Goal: Task Accomplishment & Management: Use online tool/utility

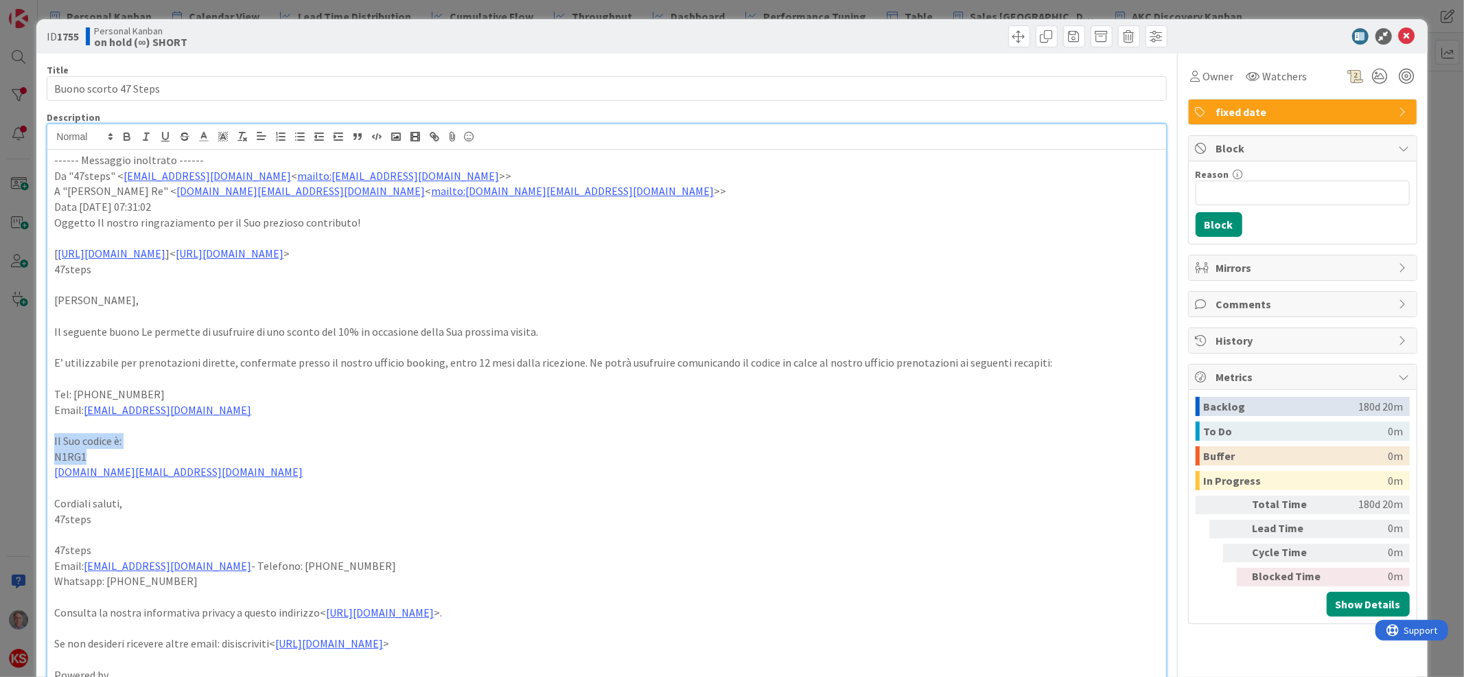
drag, startPoint x: 53, startPoint y: 456, endPoint x: 86, endPoint y: 470, distance: 36.6
click at [86, 470] on div "------ Messaggio inoltrato ------ Da "47steps" < [EMAIL_ADDRESS][DOMAIN_NAME] <…" at bounding box center [606, 439] width 1118 height 578
copy div "Il Suo codice è: N1RG1"
click at [1399, 40] on icon at bounding box center [1407, 36] width 16 height 16
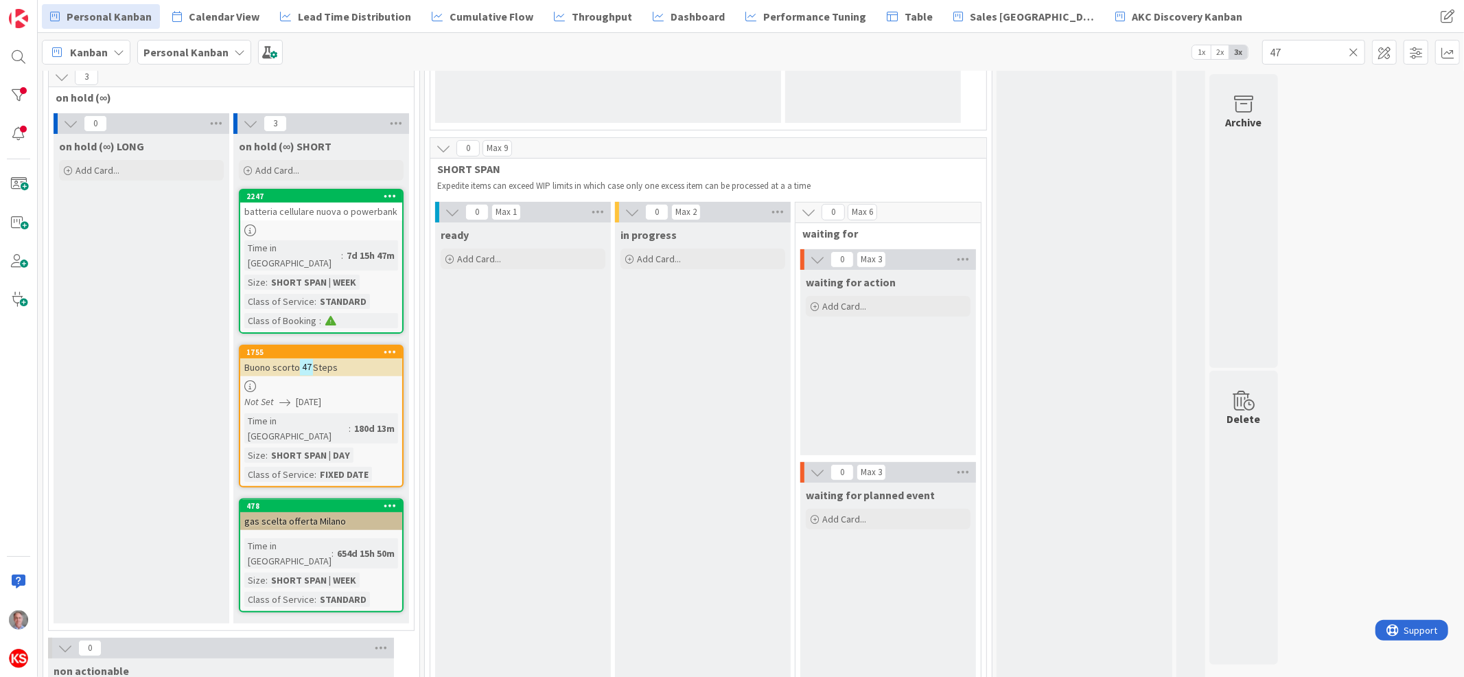
scroll to position [282, 0]
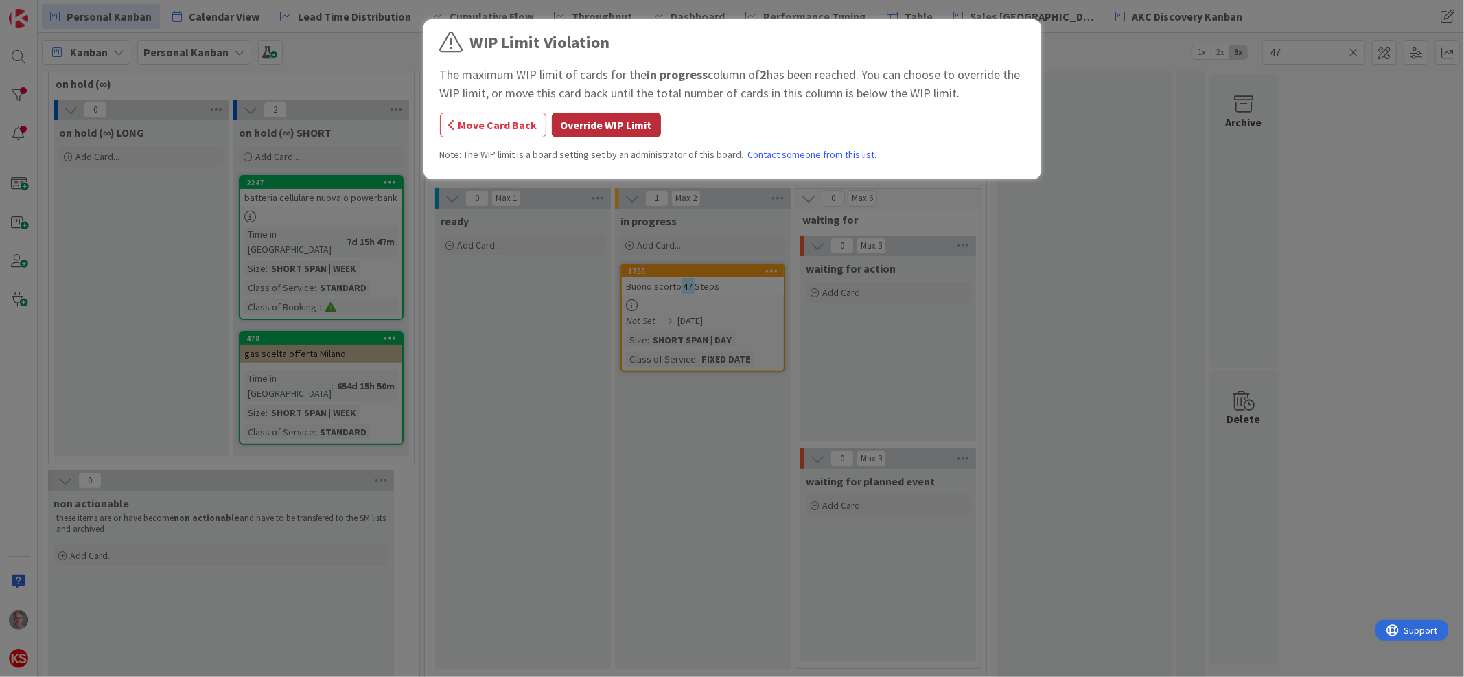
click at [637, 113] on button "Override WIP Limit" at bounding box center [606, 125] width 109 height 25
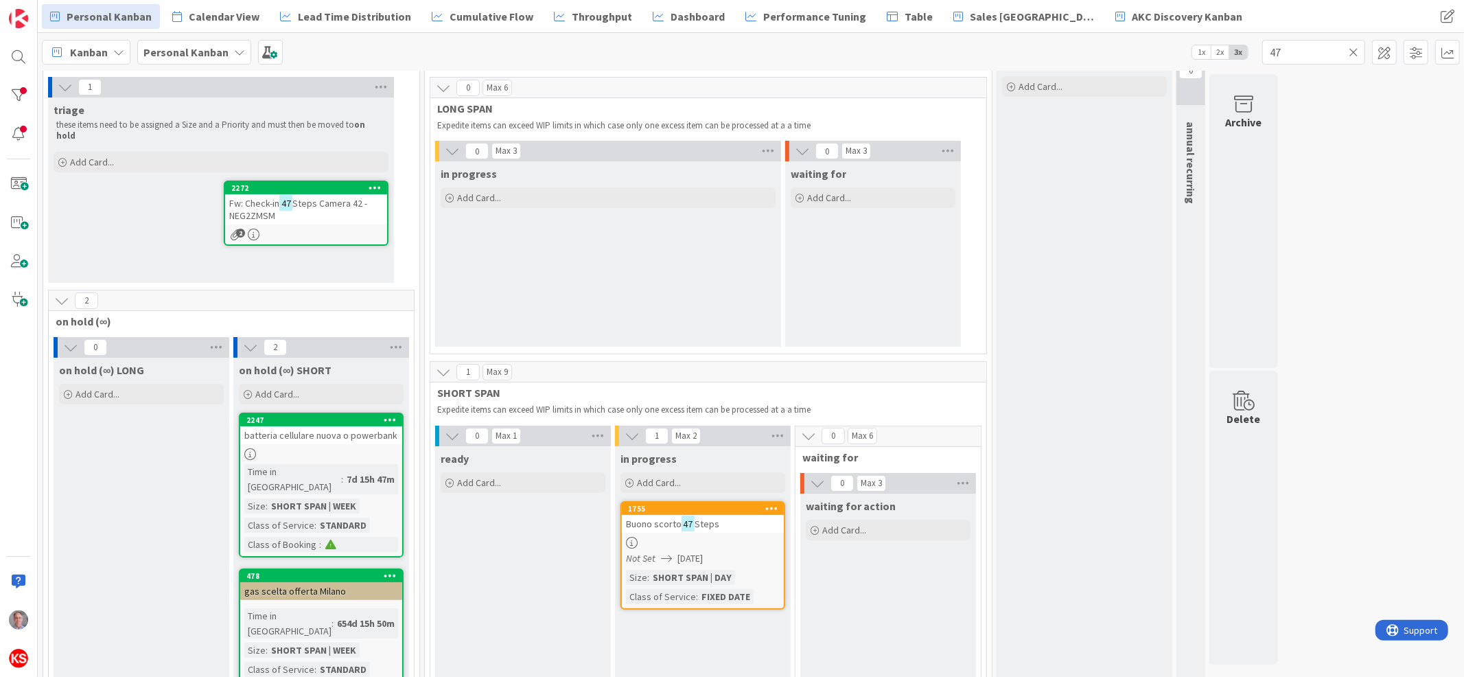
scroll to position [0, 0]
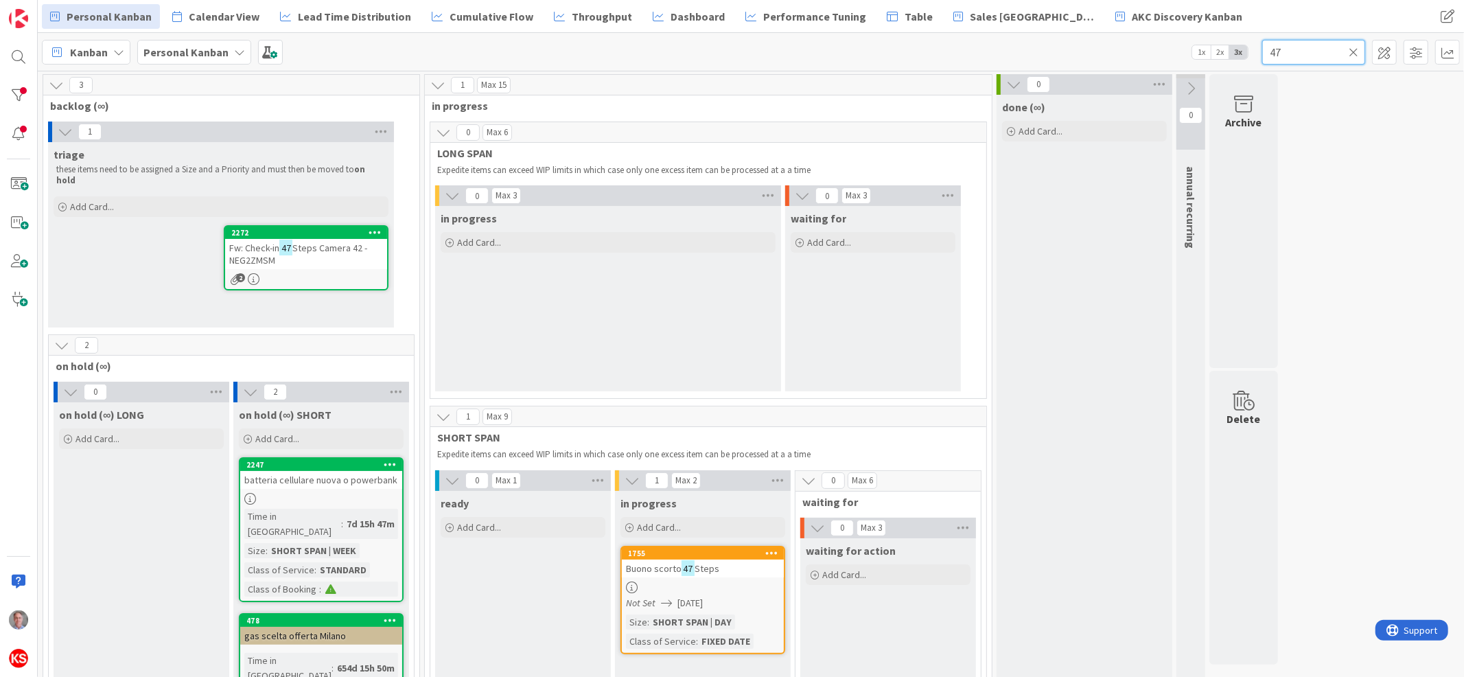
click at [1296, 54] on input "47" at bounding box center [1313, 52] width 103 height 25
click at [1355, 52] on icon at bounding box center [1353, 52] width 10 height 12
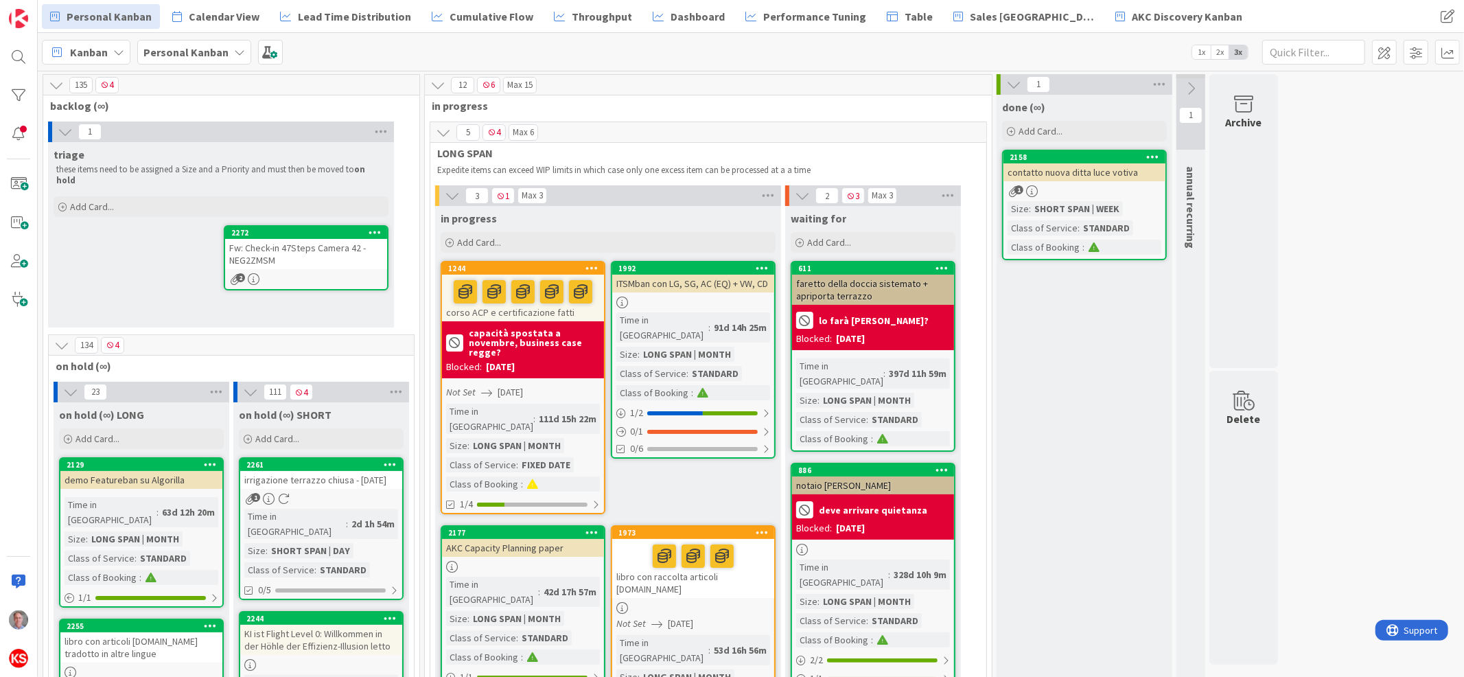
click at [330, 239] on div "Fw: Check-in 47Steps Camera 42 - NEG2ZMSM" at bounding box center [306, 254] width 162 height 30
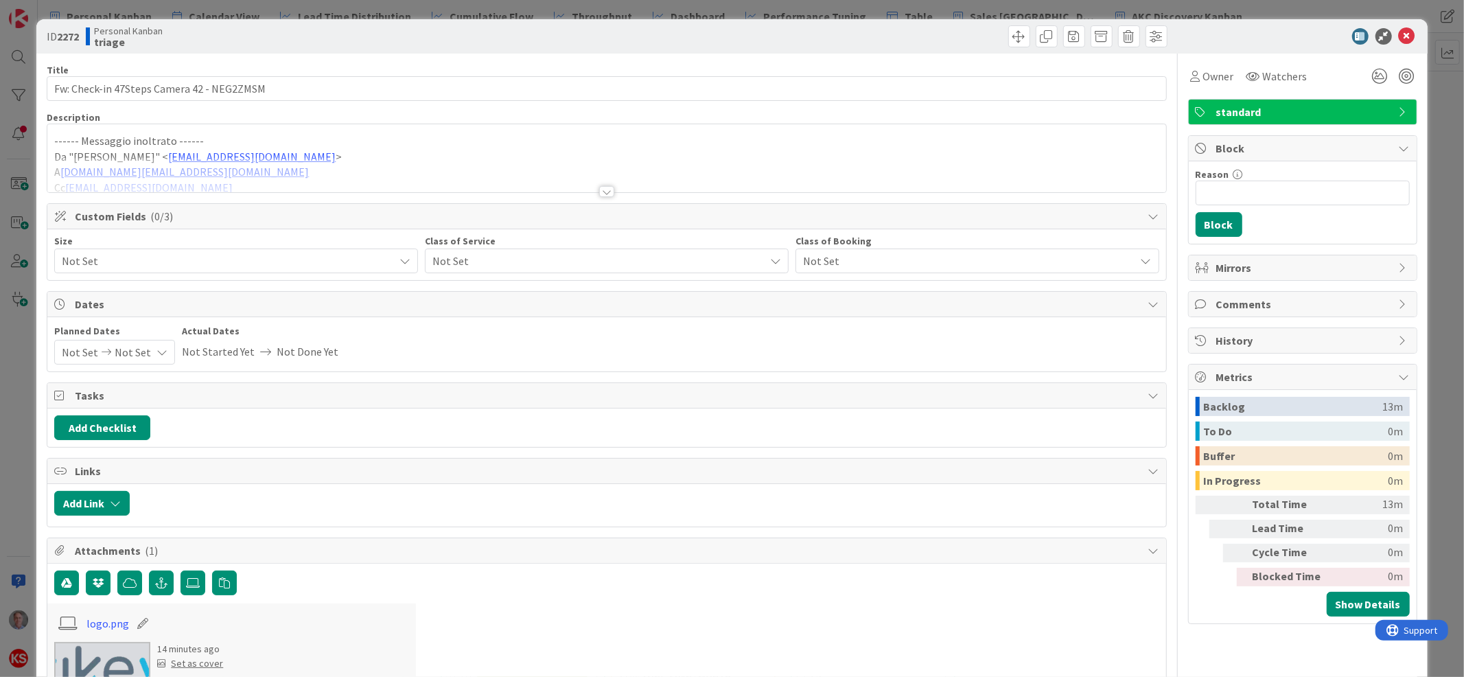
click at [1192, 113] on div "standard" at bounding box center [1303, 112] width 228 height 25
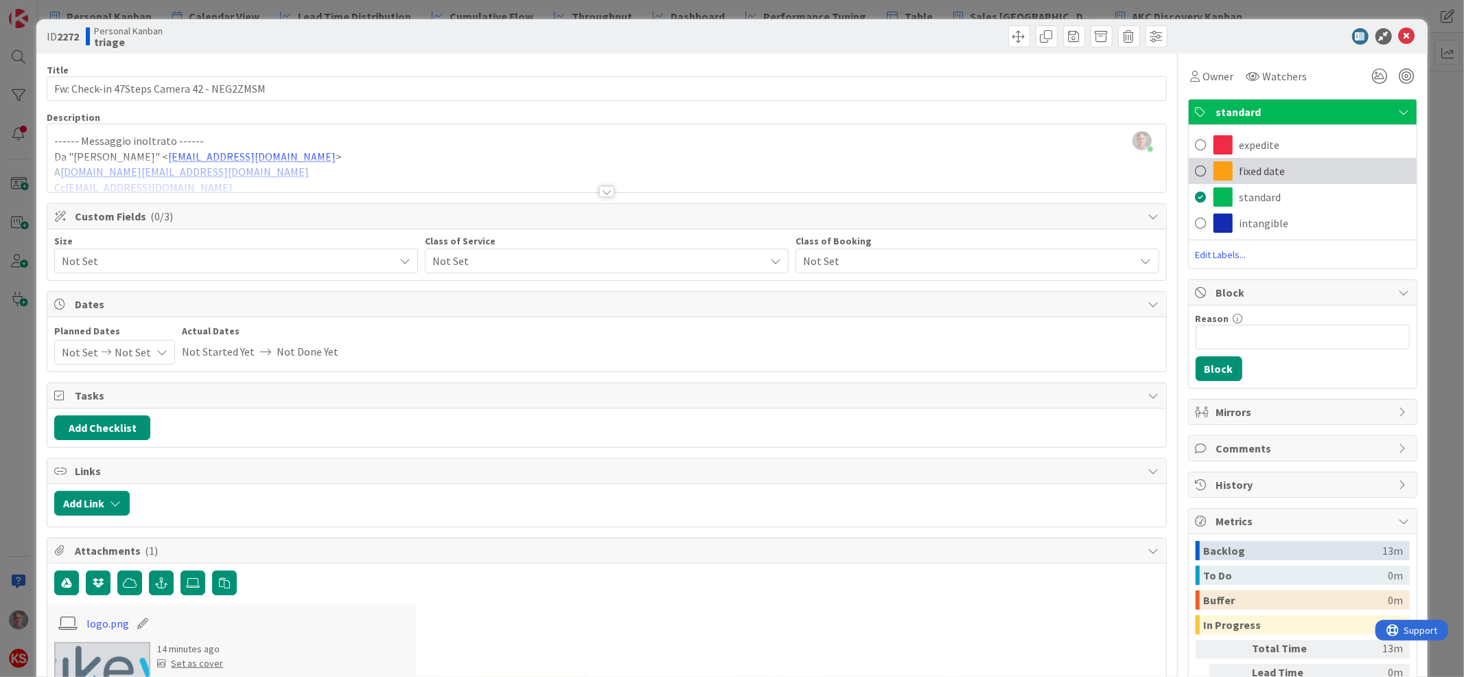
click at [1254, 167] on span "fixed date" at bounding box center [1262, 171] width 46 height 16
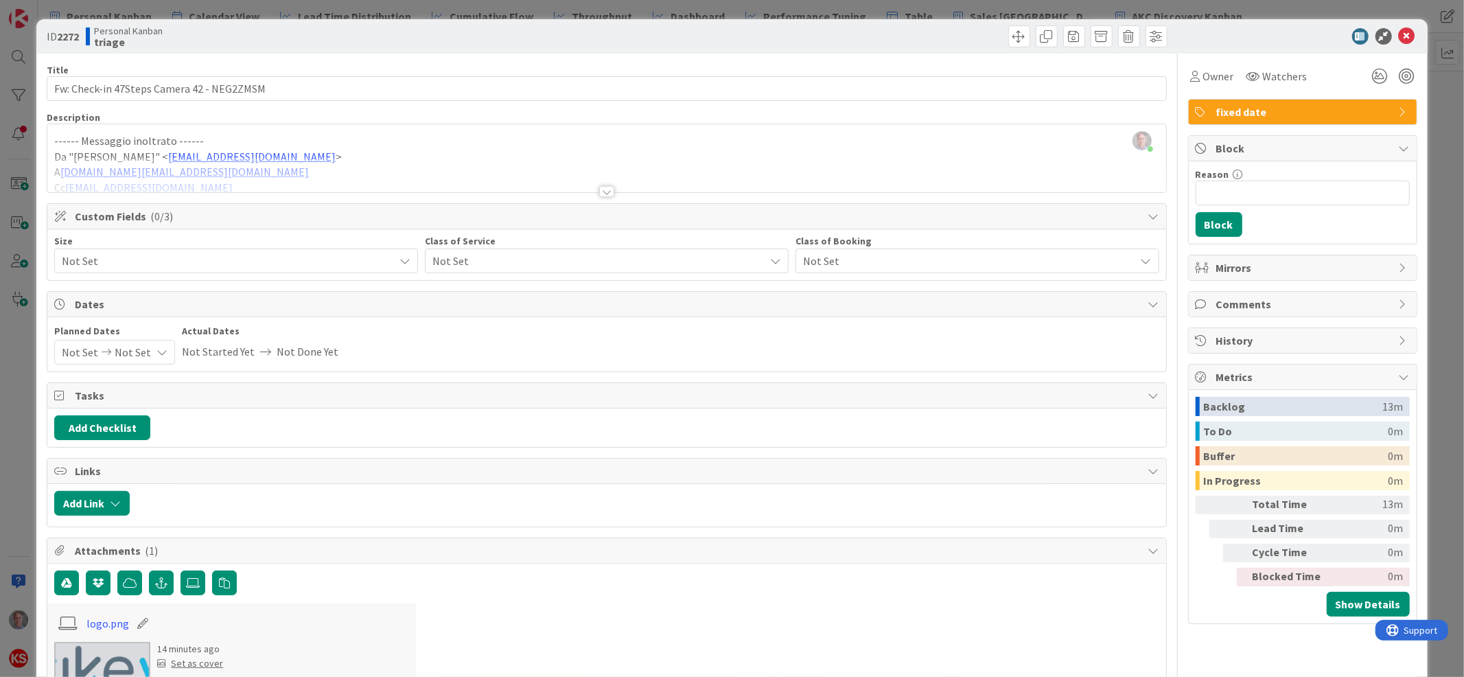
click at [381, 257] on div "Not Set" at bounding box center [236, 260] width 364 height 25
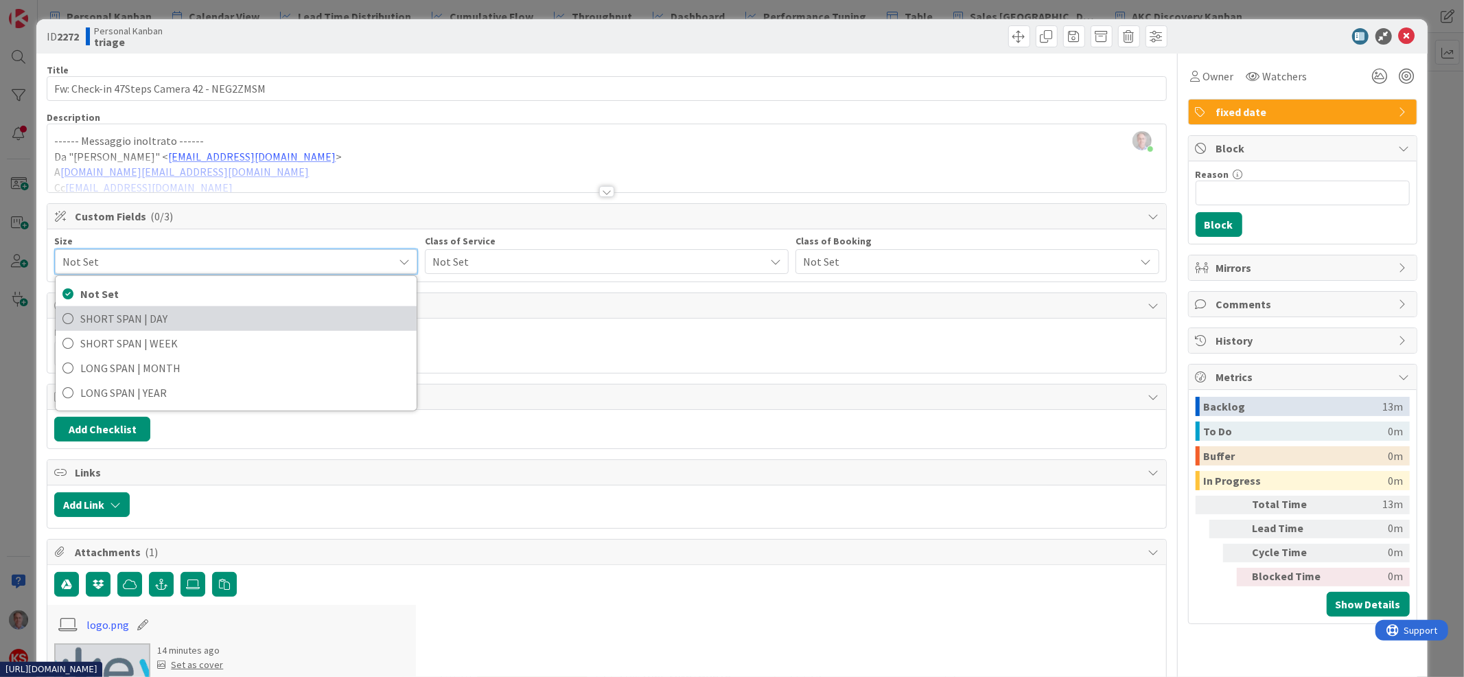
click at [339, 318] on span "SHORT SPAN | DAY" at bounding box center [244, 318] width 329 height 21
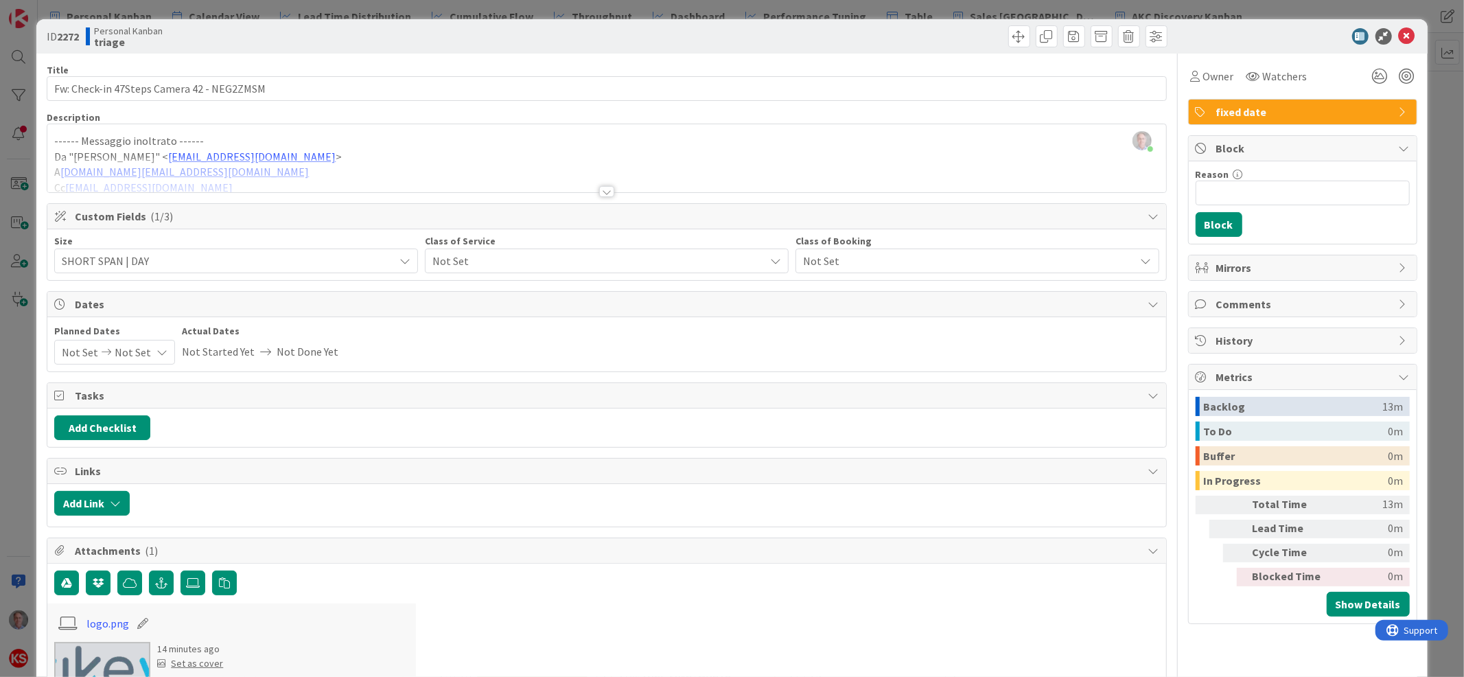
click at [487, 264] on span "Not Set" at bounding box center [594, 260] width 325 height 19
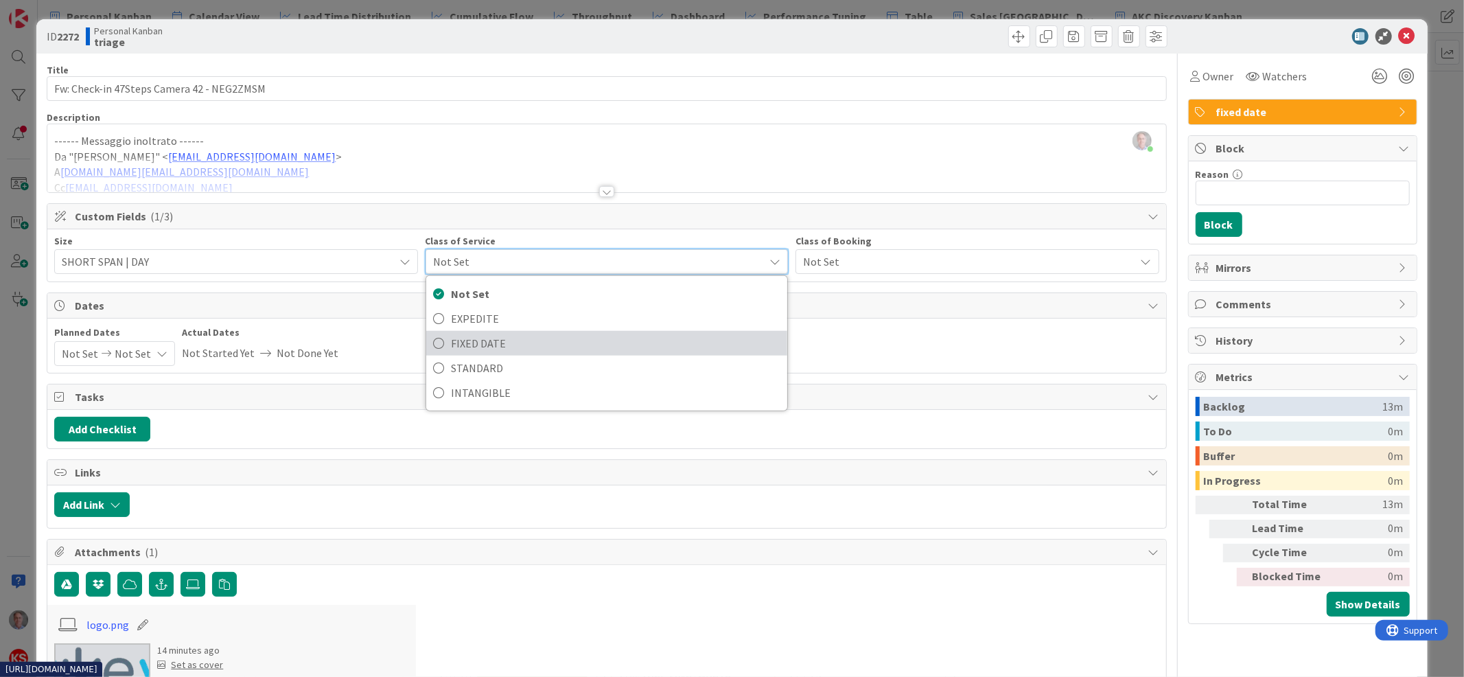
click at [476, 336] on span "FIXED DATE" at bounding box center [615, 343] width 329 height 21
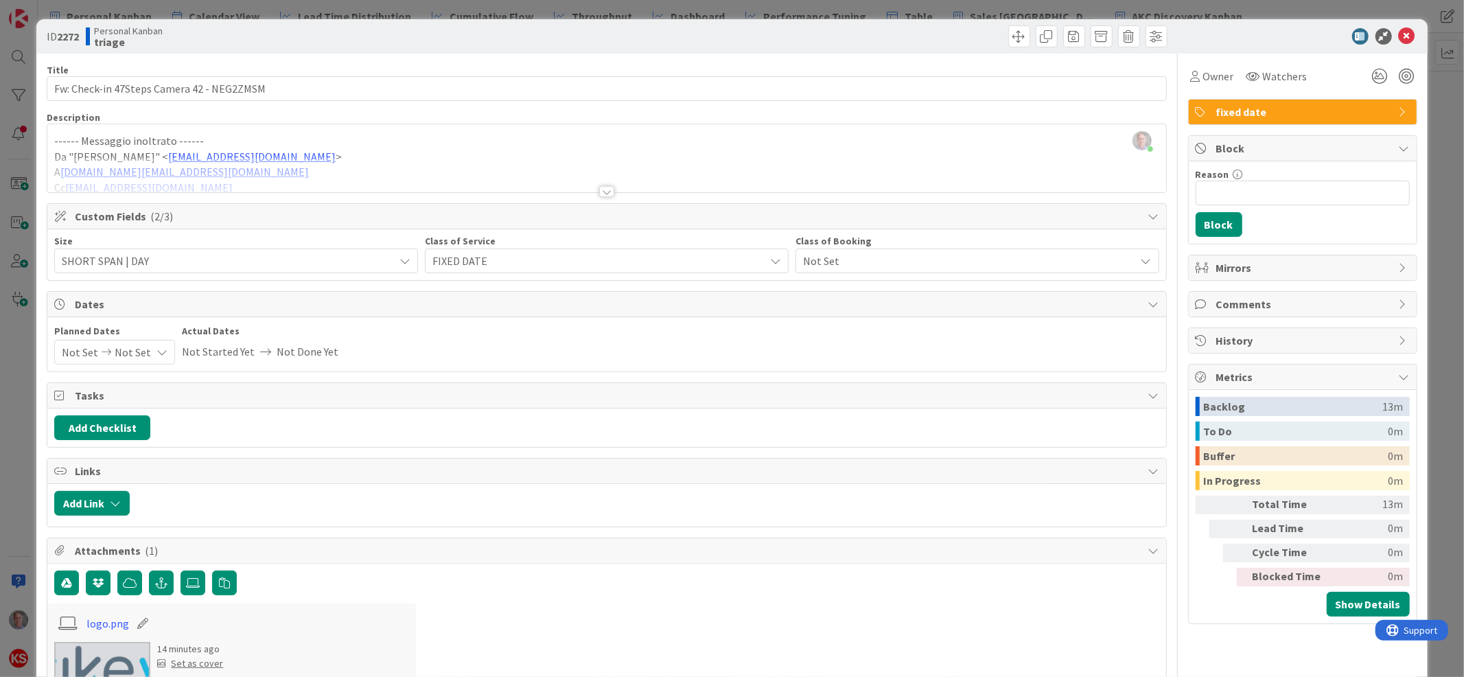
click at [156, 351] on icon at bounding box center [161, 352] width 11 height 11
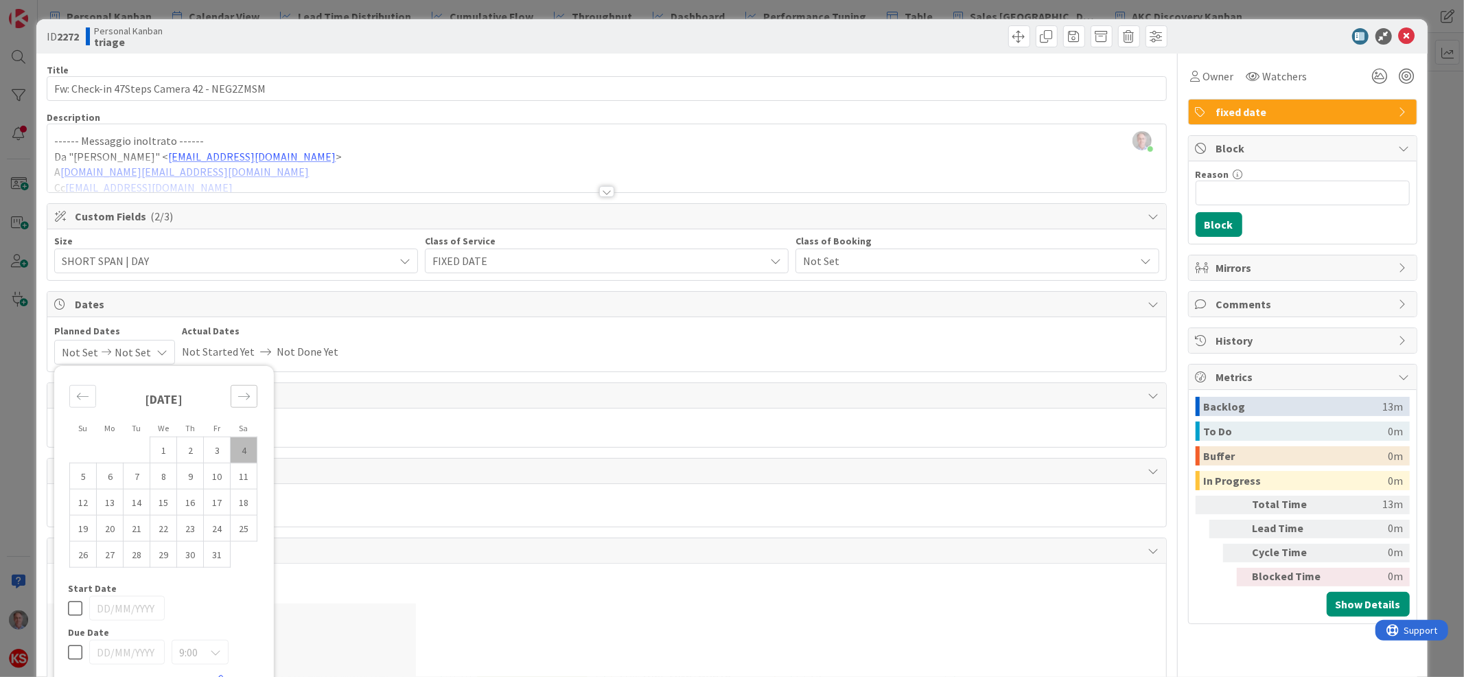
click at [246, 401] on icon "Move forward to switch to the next month." at bounding box center [243, 396] width 13 height 13
click at [155, 499] on td "12" at bounding box center [163, 502] width 27 height 26
type input "[DATE]"
click at [76, 633] on icon at bounding box center [75, 634] width 14 height 16
click at [76, 670] on icon at bounding box center [75, 678] width 14 height 16
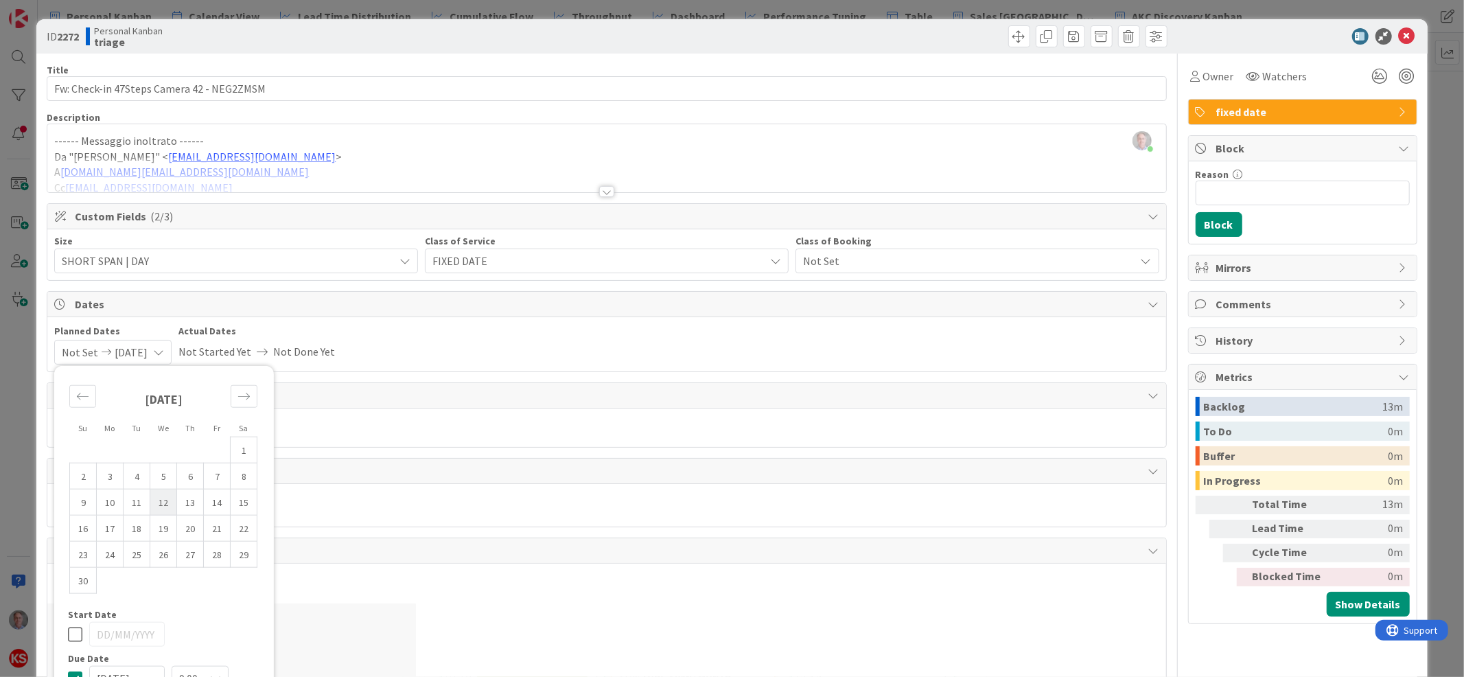
click at [159, 504] on td "12" at bounding box center [163, 502] width 27 height 26
type input "[DATE]"
click at [1399, 33] on icon at bounding box center [1407, 36] width 16 height 16
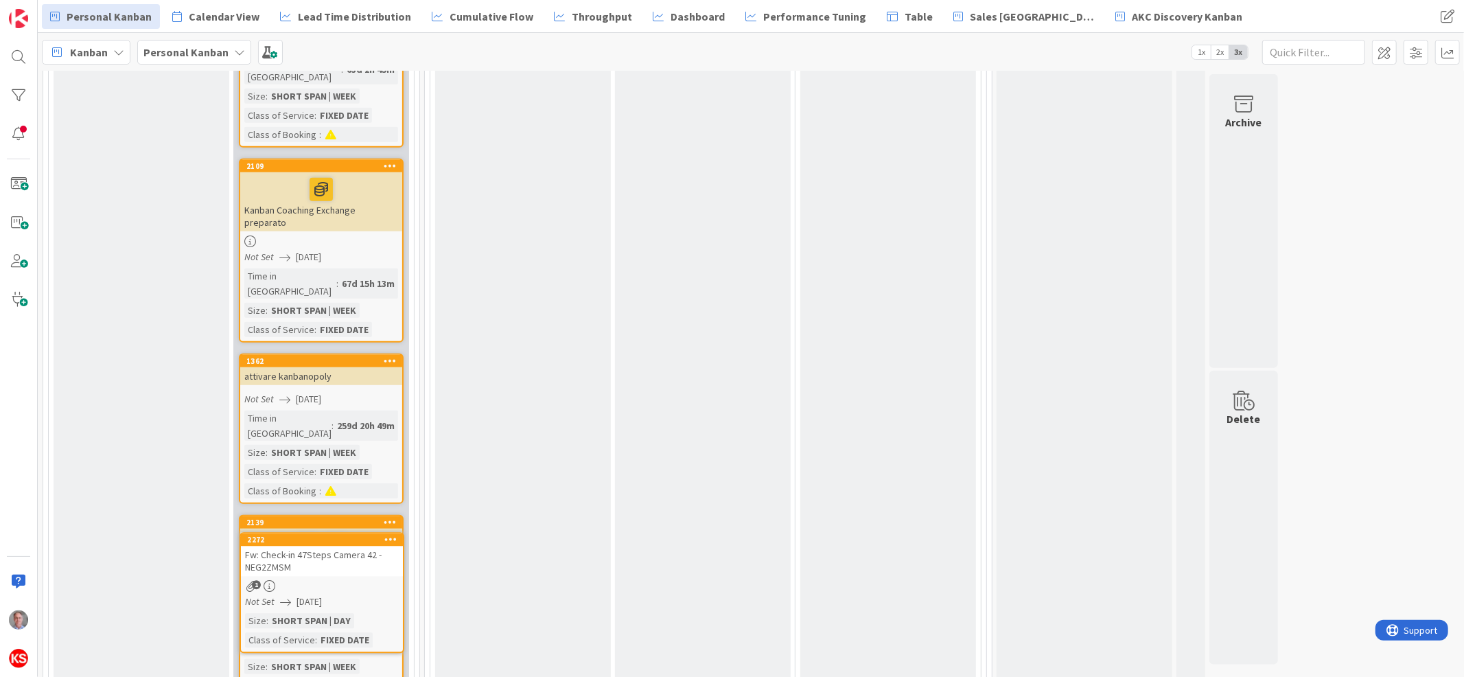
scroll to position [5536, 0]
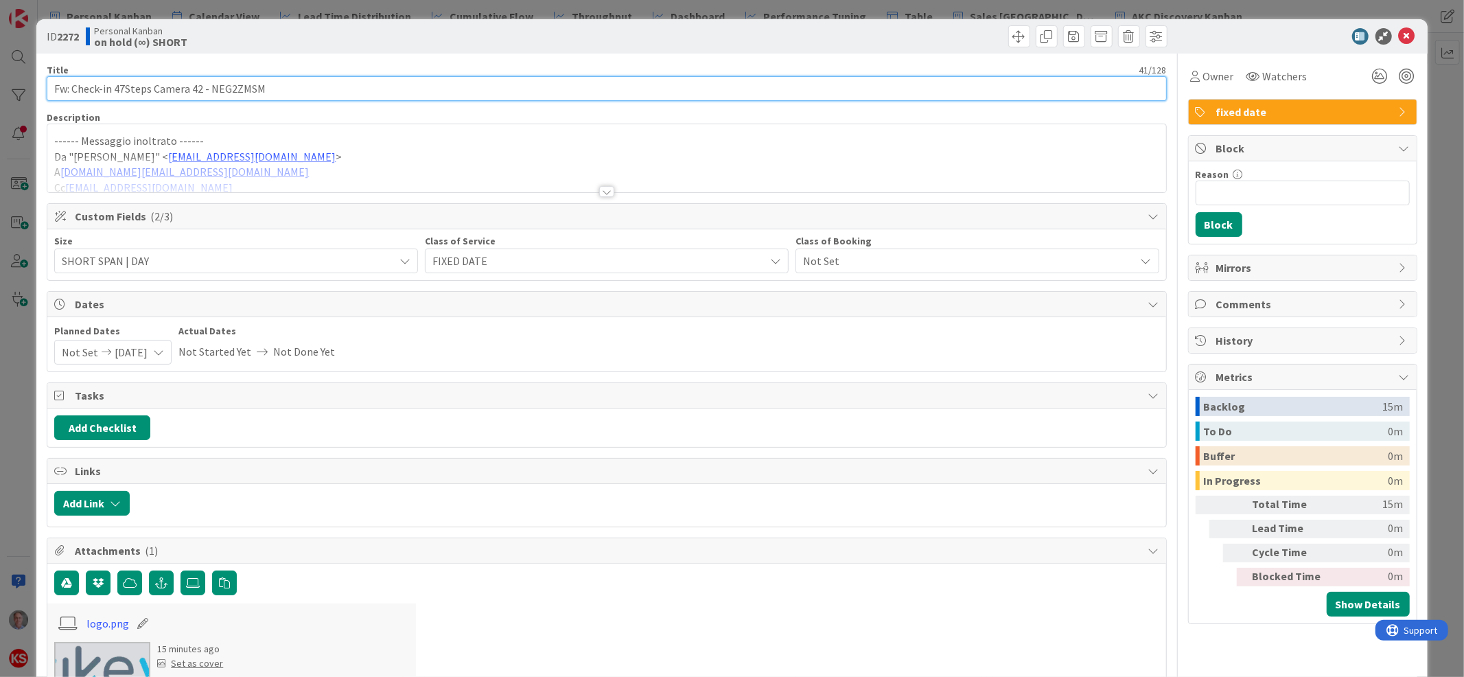
drag, startPoint x: 71, startPoint y: 84, endPoint x: 20, endPoint y: 87, distance: 51.6
click at [20, 87] on div "ID 2272 Personal Kanban on hold (∞) SHORT Title 41 / 128 Fw: Check-in 47Steps C…" at bounding box center [732, 338] width 1464 height 677
type input "Check-in 47Steps Camera 42 - NEG2ZMSM"
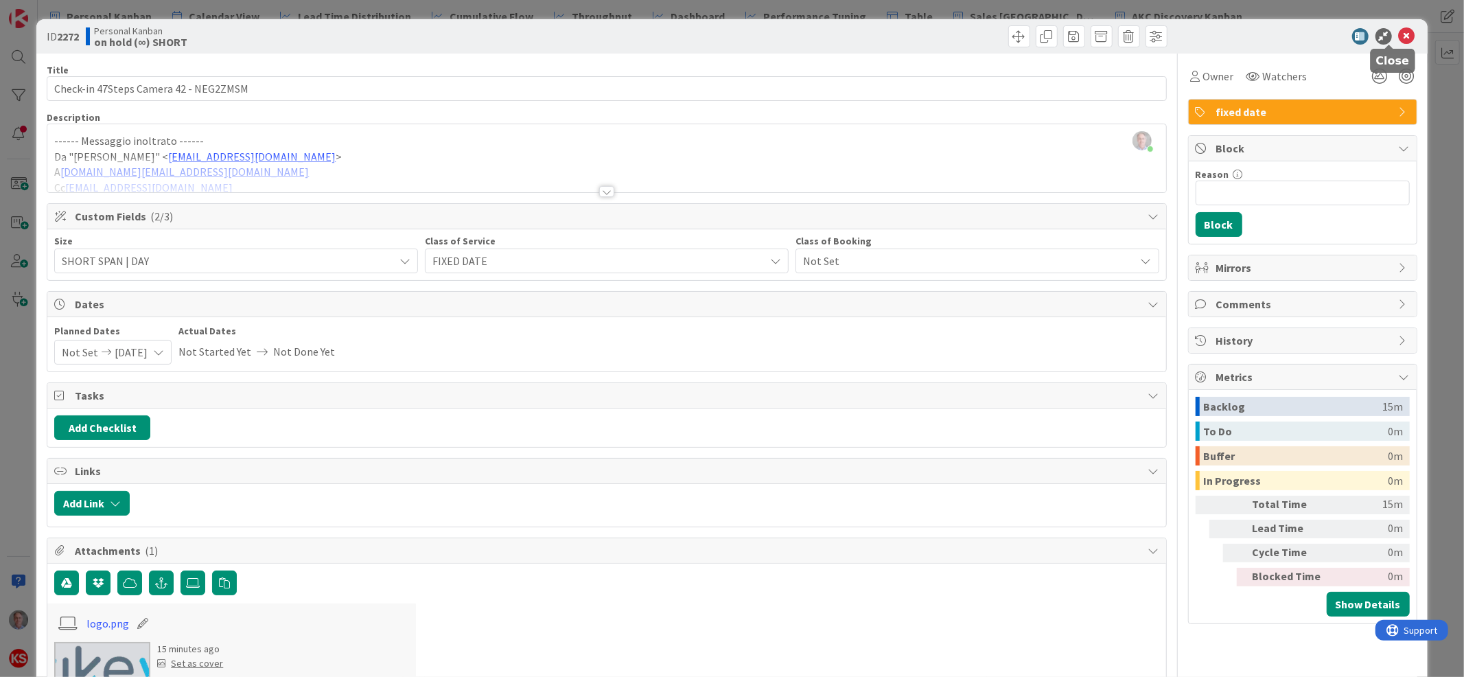
click at [1399, 31] on icon at bounding box center [1407, 36] width 16 height 16
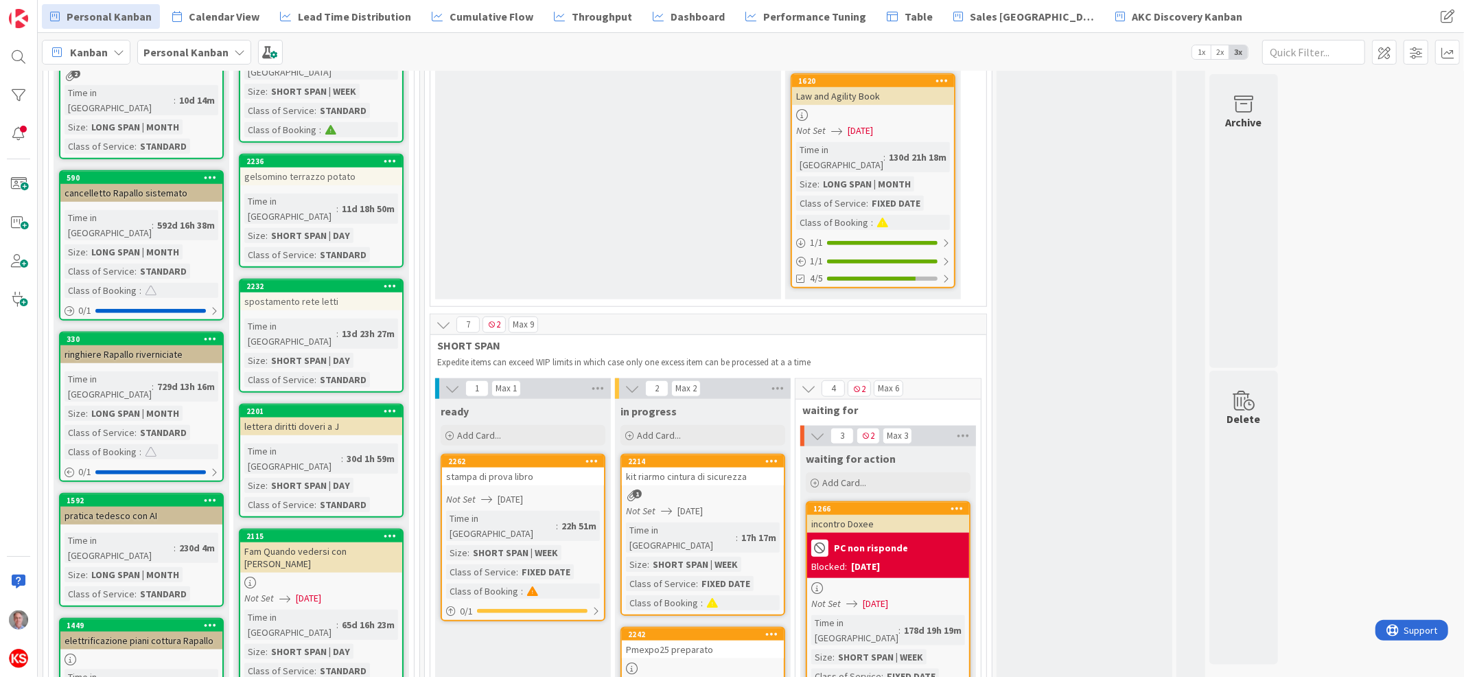
scroll to position [1245, 0]
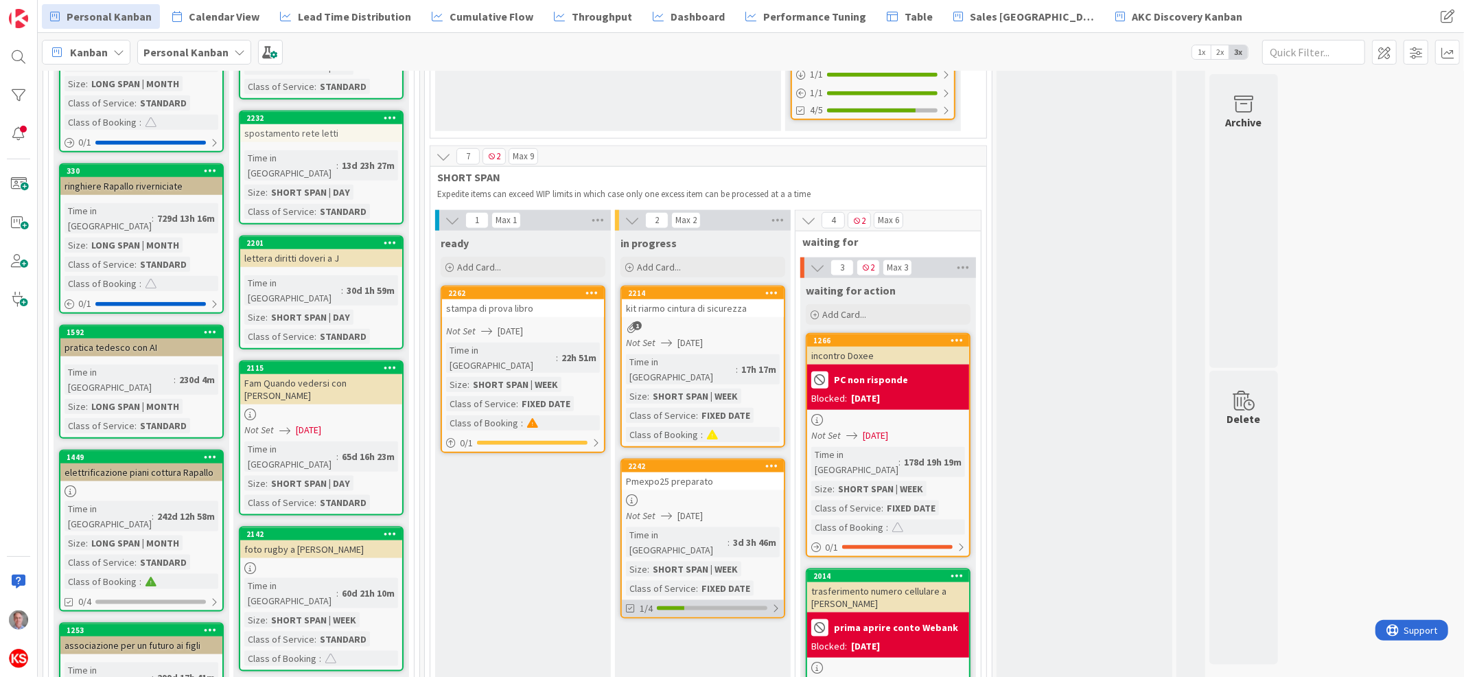
click at [780, 603] on div at bounding box center [775, 608] width 8 height 11
click at [633, 669] on icon at bounding box center [631, 674] width 11 height 11
click at [725, 321] on div "1" at bounding box center [703, 327] width 162 height 12
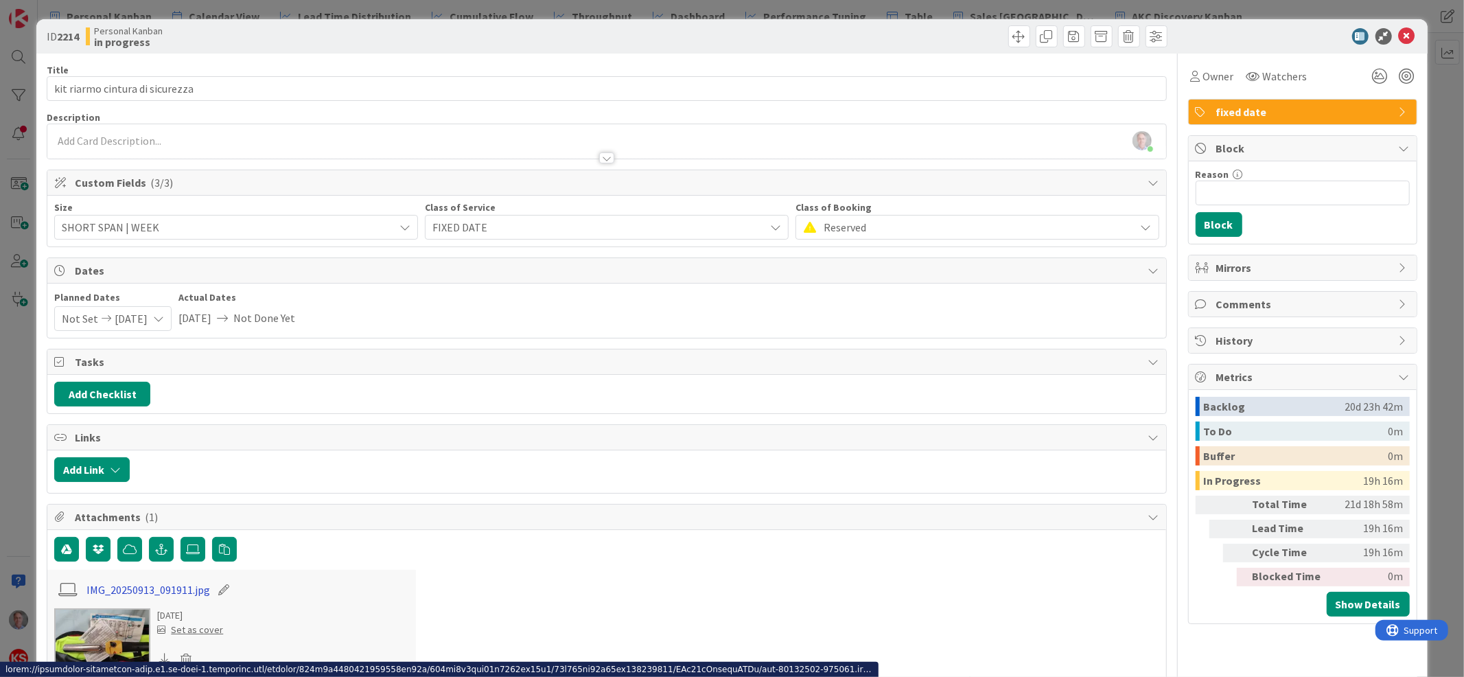
click at [167, 588] on link "IMG_20250913_091911.jpg" at bounding box center [148, 589] width 124 height 16
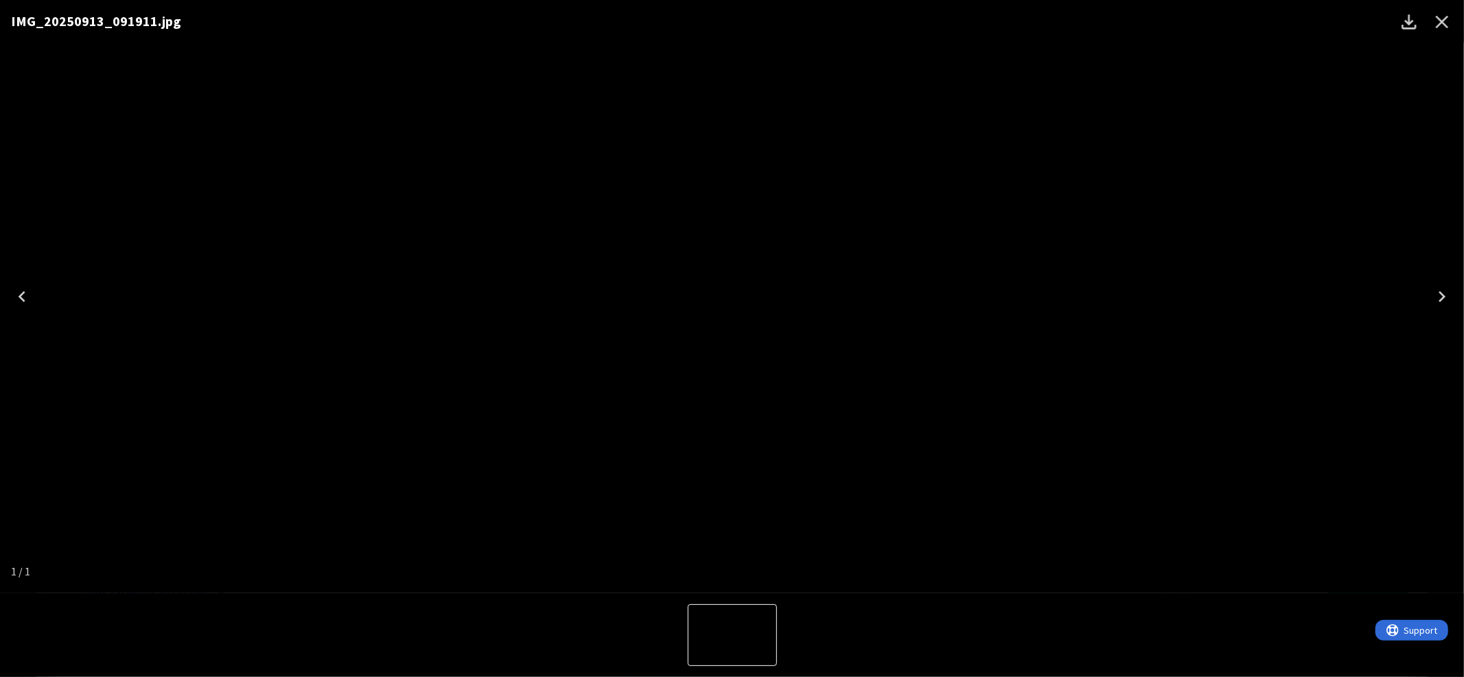
click at [732, 296] on img "1 of 1" at bounding box center [732, 296] width 0 height 0
click at [1443, 15] on icon "Close" at bounding box center [1442, 22] width 22 height 22
